Goal: Navigation & Orientation: Find specific page/section

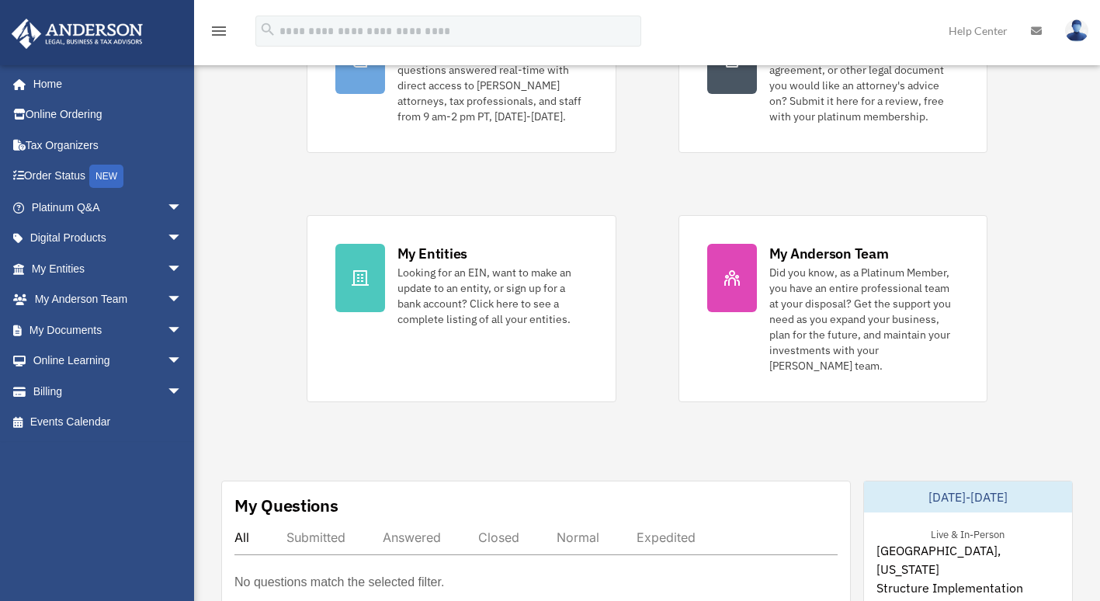
scroll to position [217, 0]
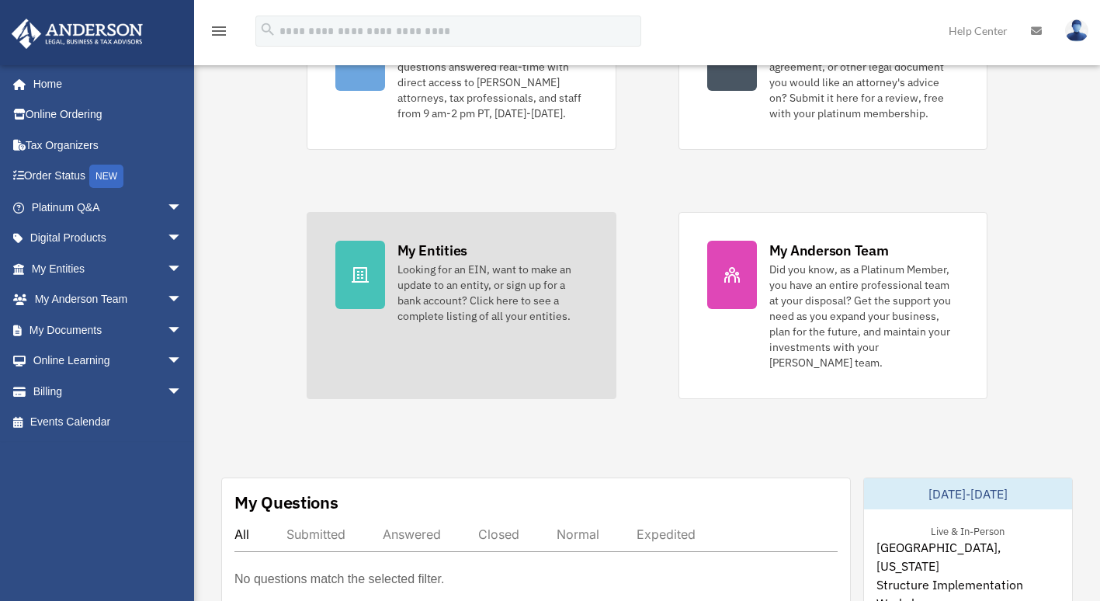
click at [433, 269] on div "Looking for an EIN, want to make an update to an entity, or sign up for a bank …" at bounding box center [493, 293] width 190 height 62
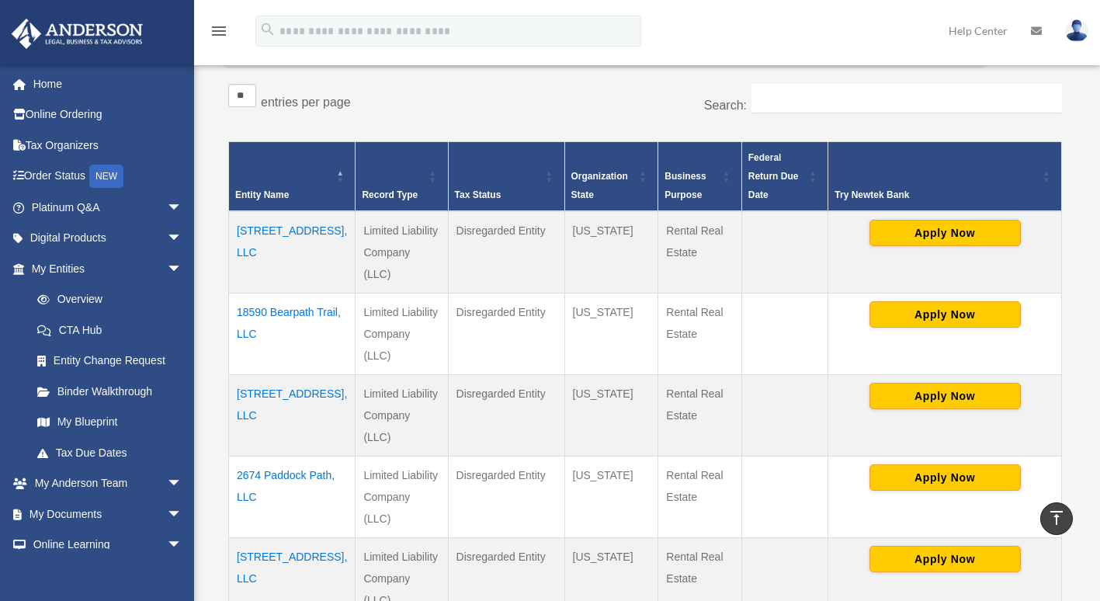
scroll to position [269, 0]
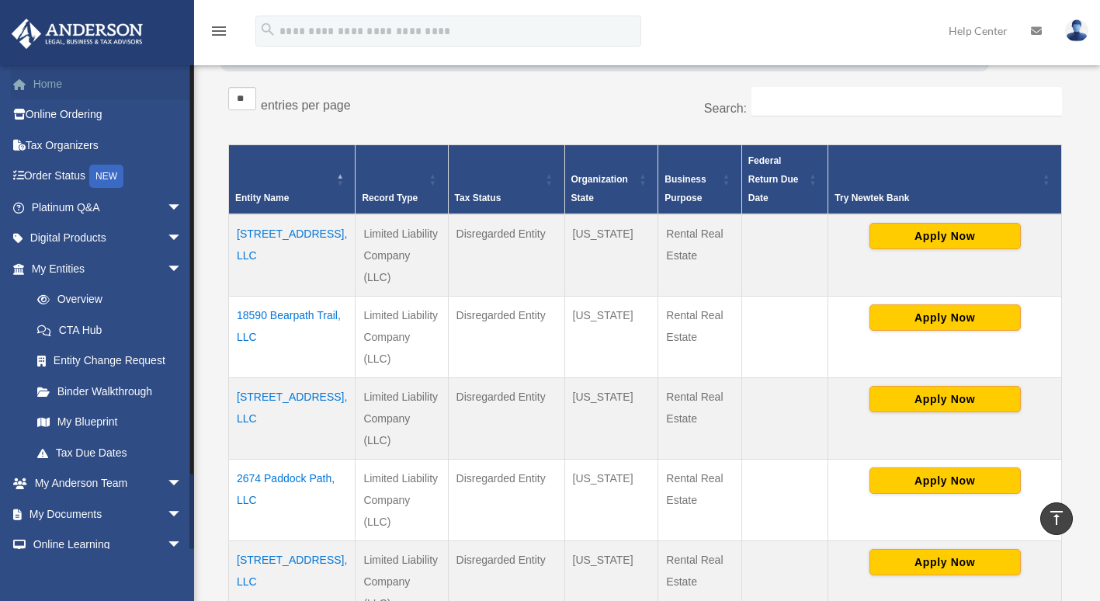
click at [28, 75] on link "Home" at bounding box center [108, 83] width 195 height 31
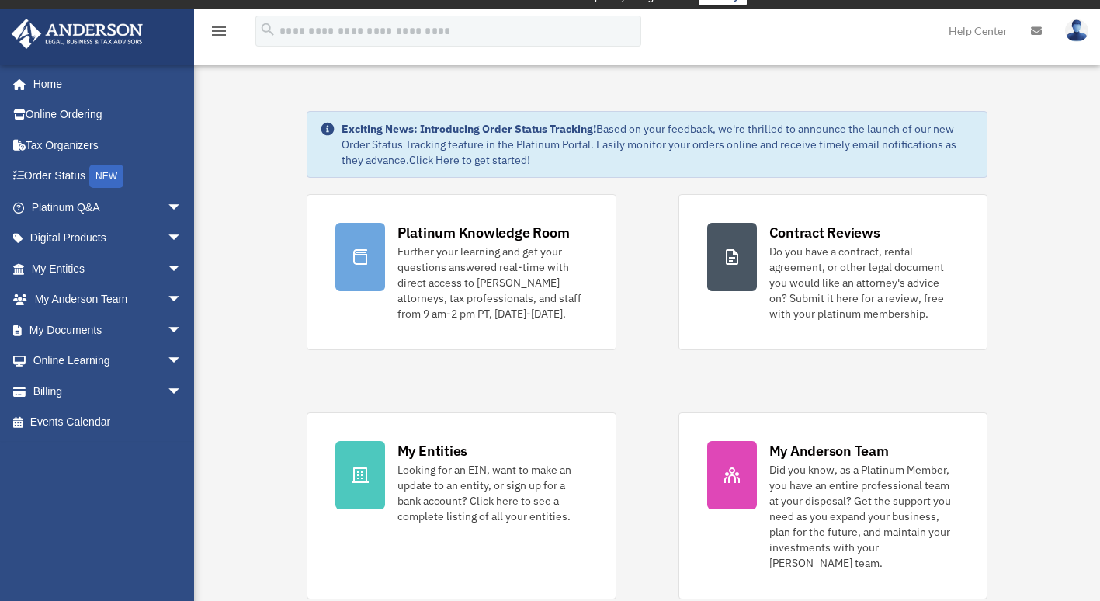
scroll to position [9, 0]
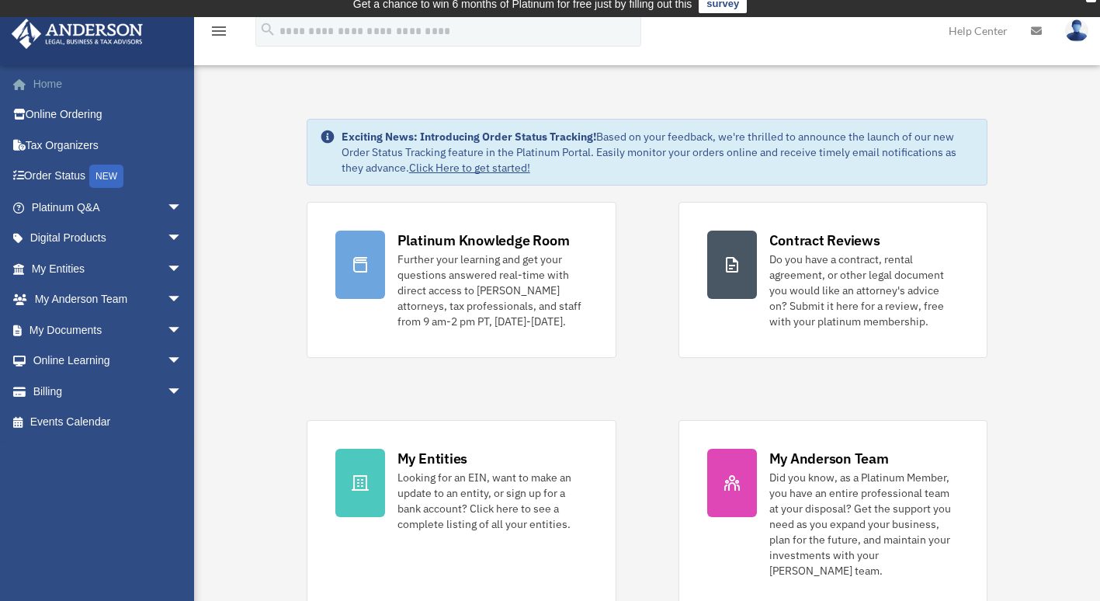
click at [52, 82] on link "Home" at bounding box center [108, 83] width 195 height 31
